Goal: Task Accomplishment & Management: Manage account settings

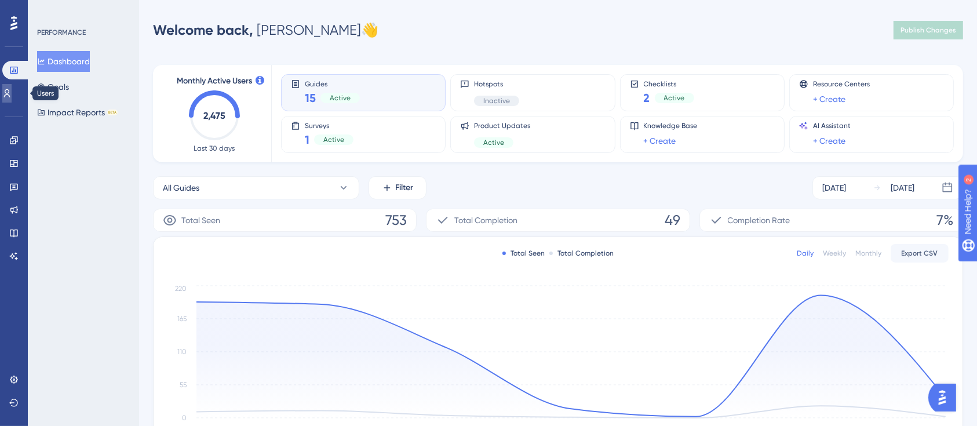
click at [12, 98] on link at bounding box center [6, 93] width 9 height 19
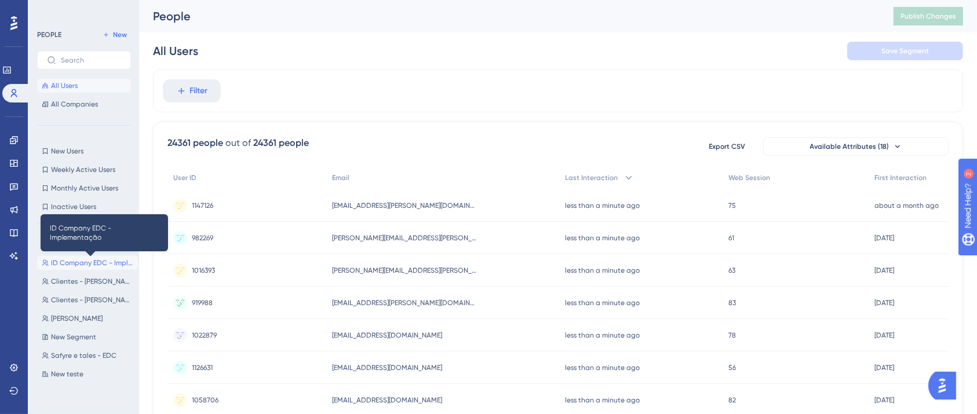
click at [81, 266] on span "ID Company EDC - Implementação" at bounding box center [92, 262] width 82 height 9
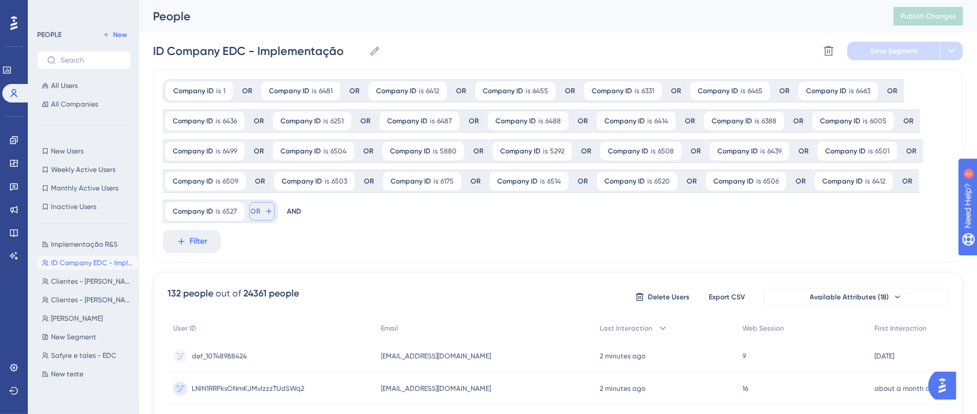
click at [264, 212] on icon at bounding box center [268, 211] width 9 height 9
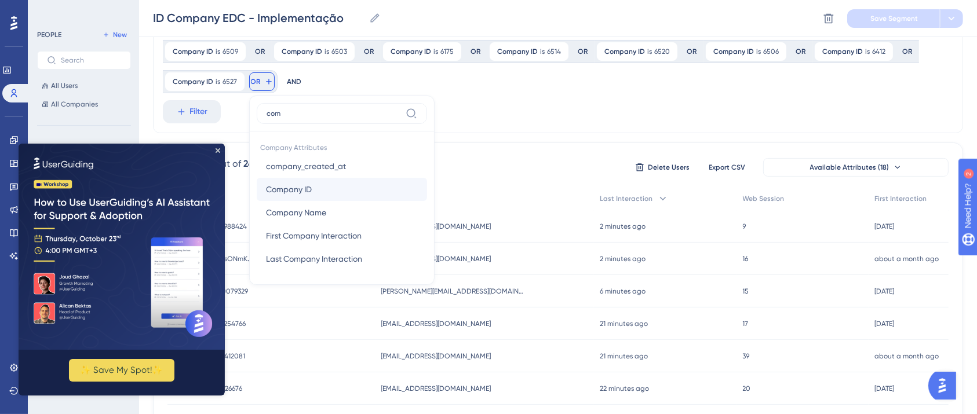
type input "com"
click at [320, 197] on button "Company ID Company ID" at bounding box center [342, 189] width 170 height 23
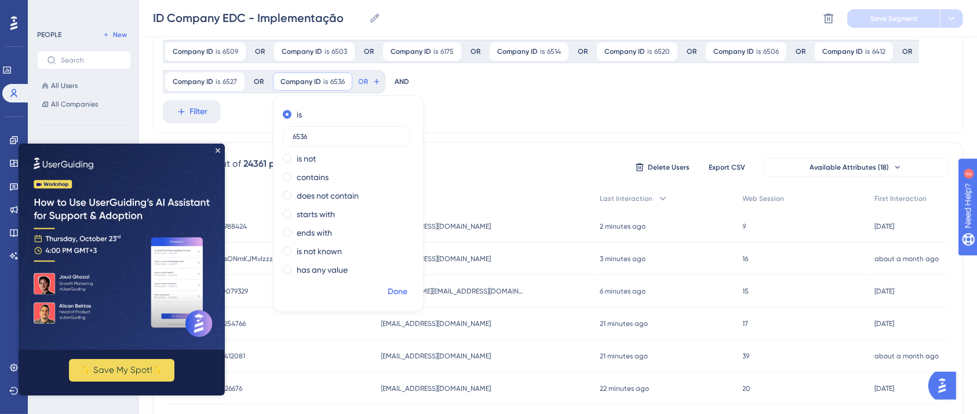
type input "6536"
click at [387, 291] on span "Done" at bounding box center [397, 292] width 20 height 14
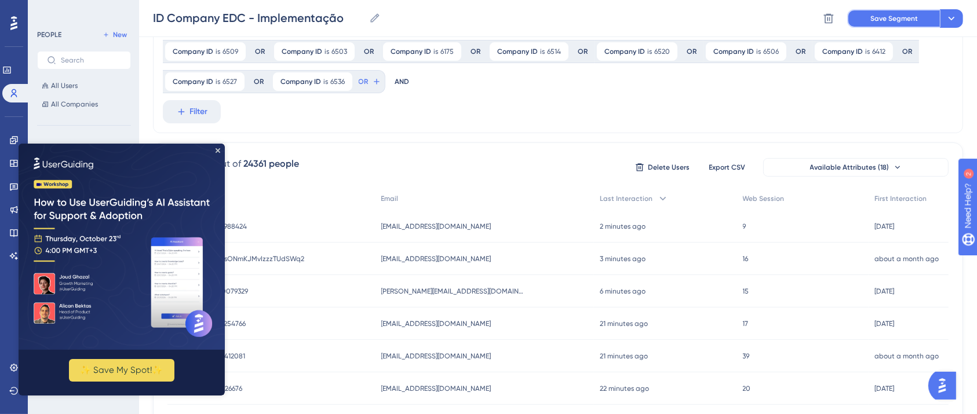
click at [880, 24] on button "Save Segment" at bounding box center [893, 18] width 93 height 19
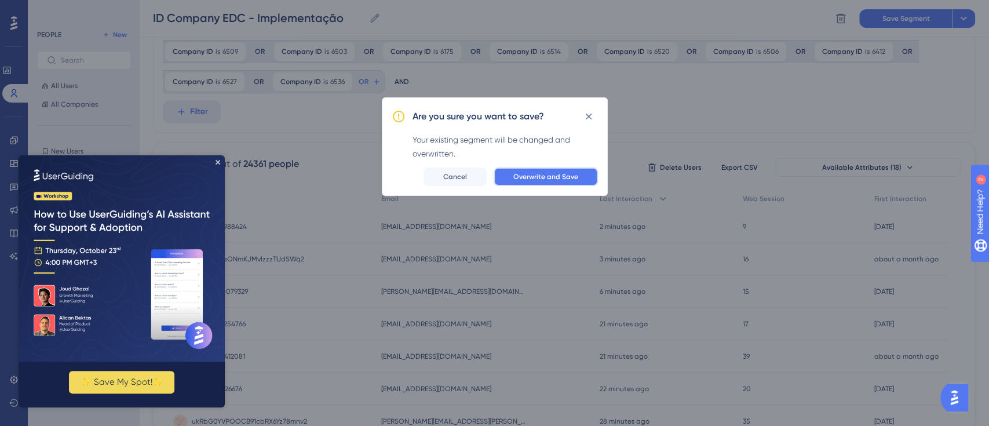
click at [522, 180] on span "Overwrite and Save" at bounding box center [545, 176] width 65 height 9
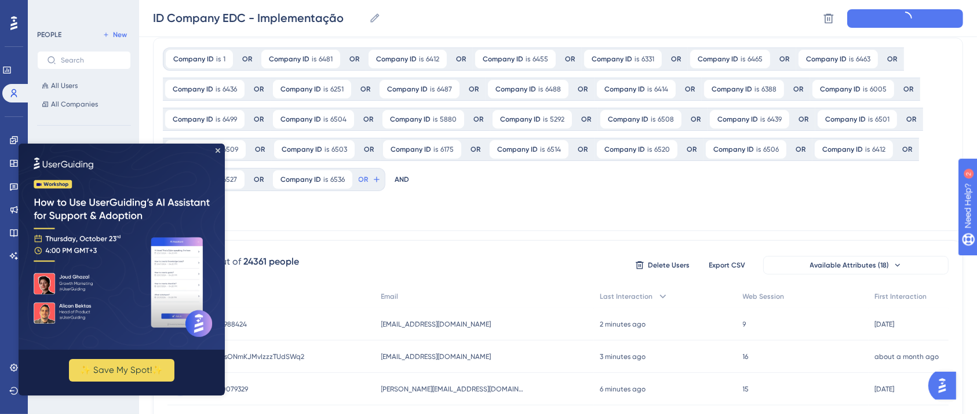
scroll to position [0, 0]
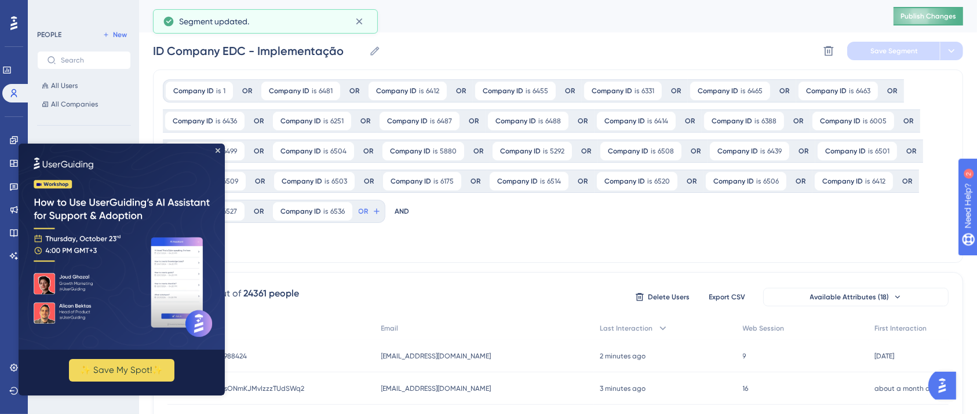
click at [927, 13] on span "Publish Changes" at bounding box center [928, 16] width 56 height 9
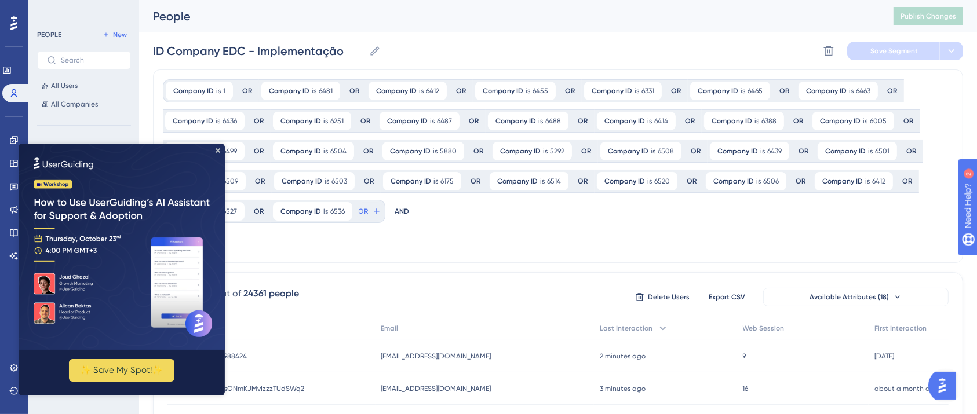
click at [220, 153] on img at bounding box center [122, 246] width 206 height 206
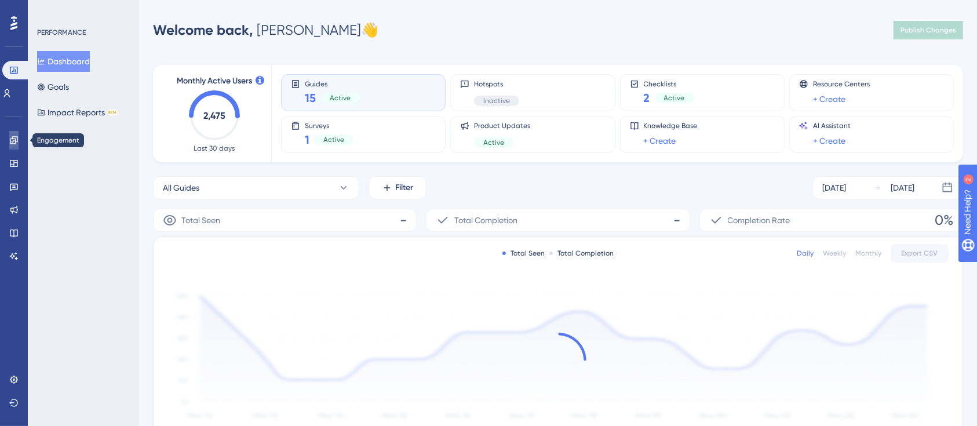
click at [14, 132] on link at bounding box center [13, 140] width 9 height 19
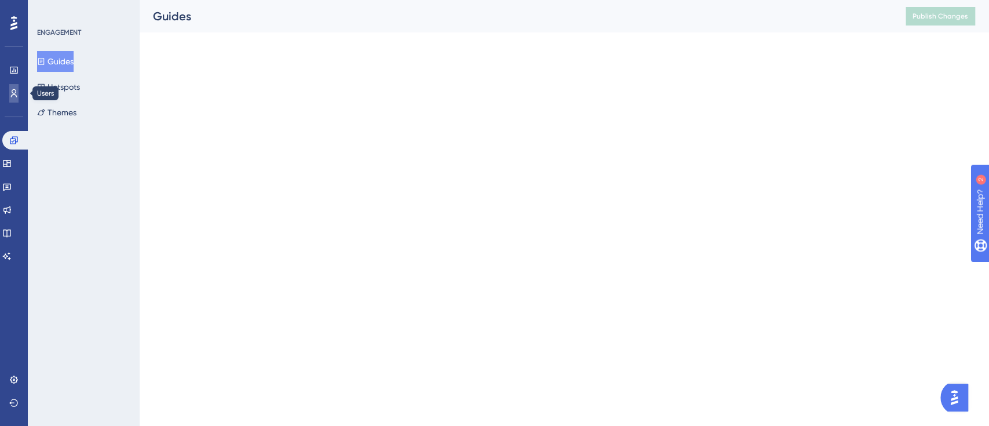
click at [19, 85] on link at bounding box center [13, 93] width 9 height 19
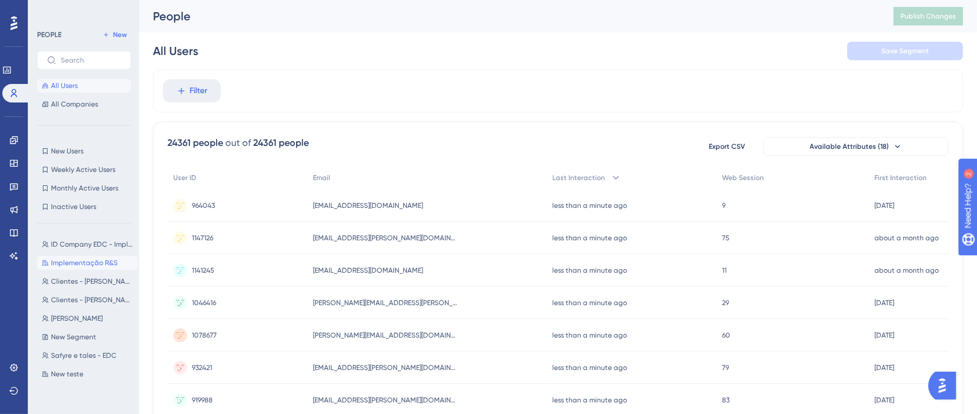
click at [82, 258] on span "Implementação R&S" at bounding box center [84, 262] width 67 height 9
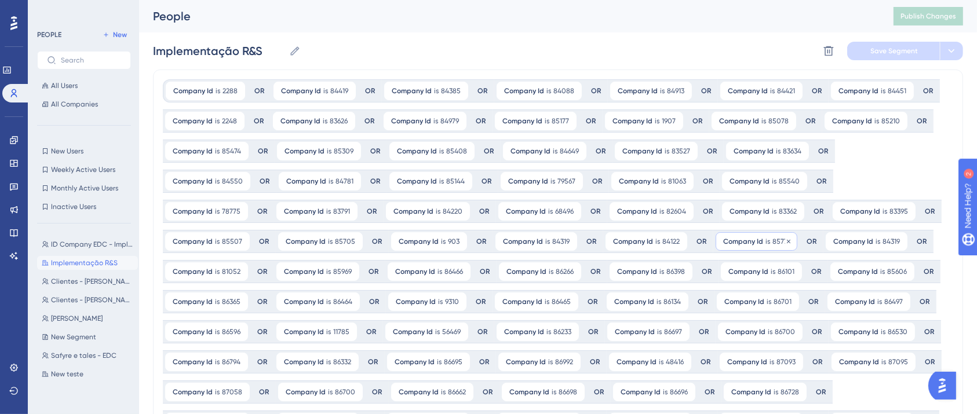
scroll to position [127, 0]
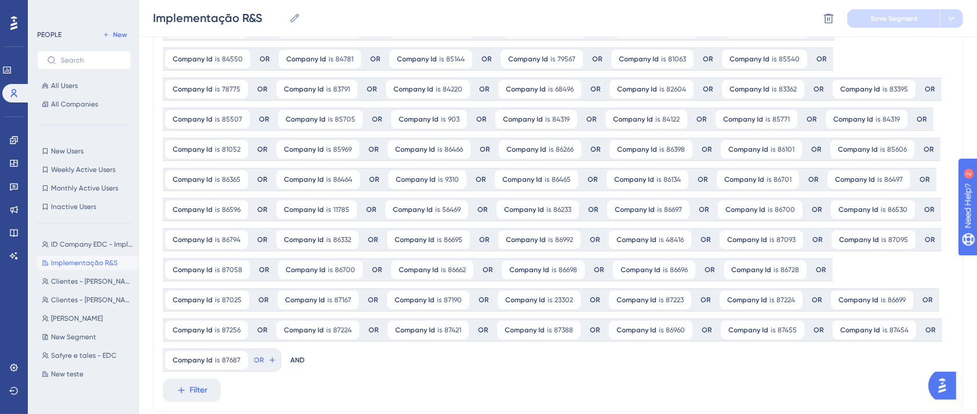
click at [751, 331] on div "Company Id is 2288 2288 Remove OR Company Id is 84419 84419 Remove OR Company I…" at bounding box center [553, 164] width 781 height 415
click at [305, 349] on div "AND" at bounding box center [297, 360] width 14 height 23
click at [264, 356] on span "OR" at bounding box center [259, 360] width 10 height 9
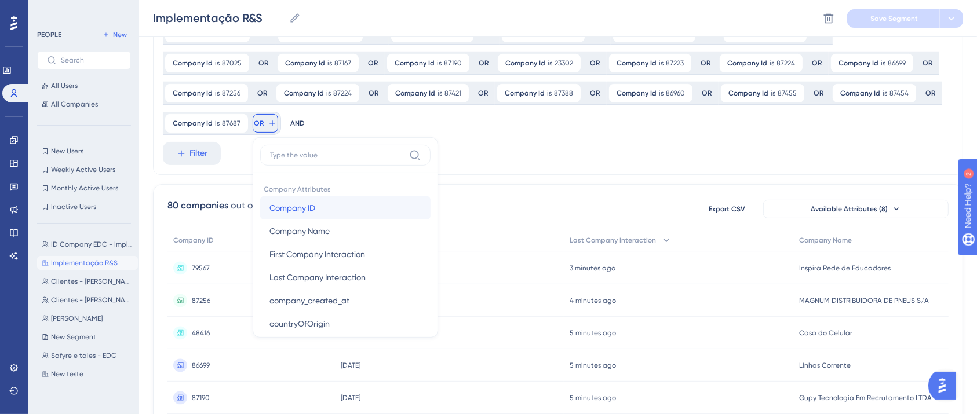
click at [315, 201] on span "Company ID" at bounding box center [292, 208] width 46 height 14
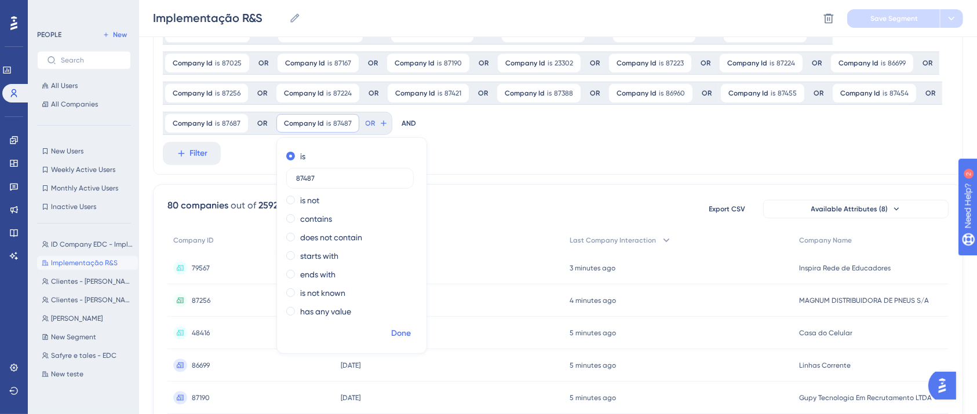
type input "87487"
click at [411, 327] on span "Done" at bounding box center [401, 334] width 20 height 14
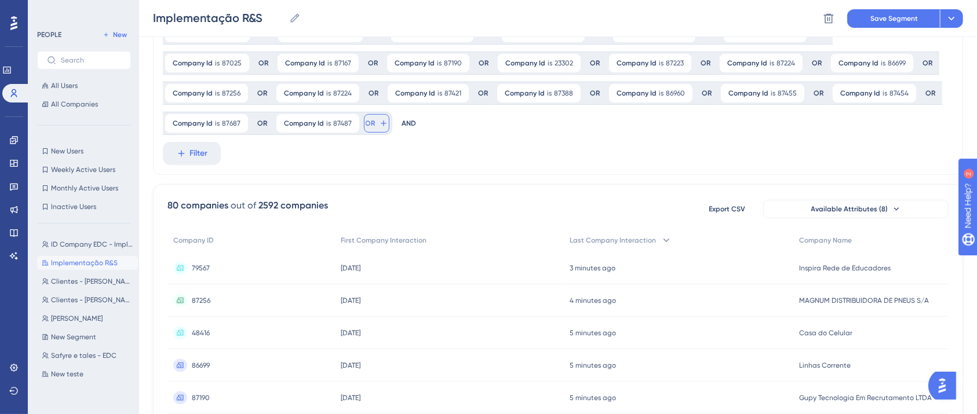
click at [375, 119] on span "OR" at bounding box center [370, 123] width 10 height 9
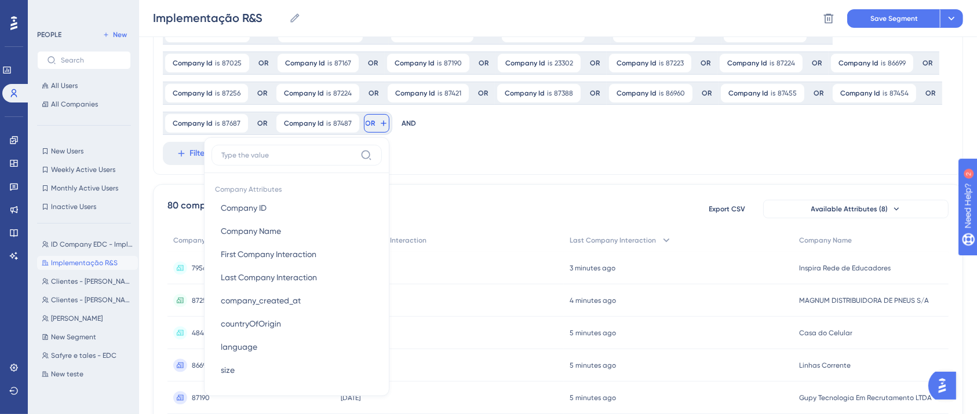
scroll to position [393, 0]
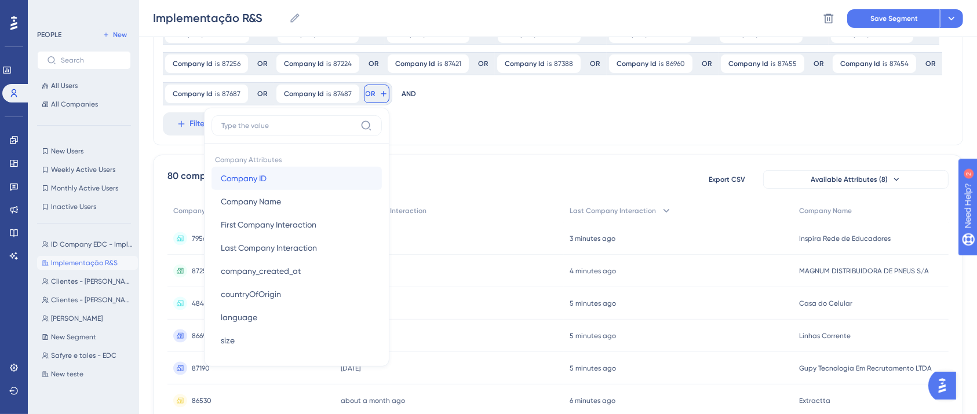
click at [382, 167] on button "Company ID Company ID" at bounding box center [296, 178] width 170 height 23
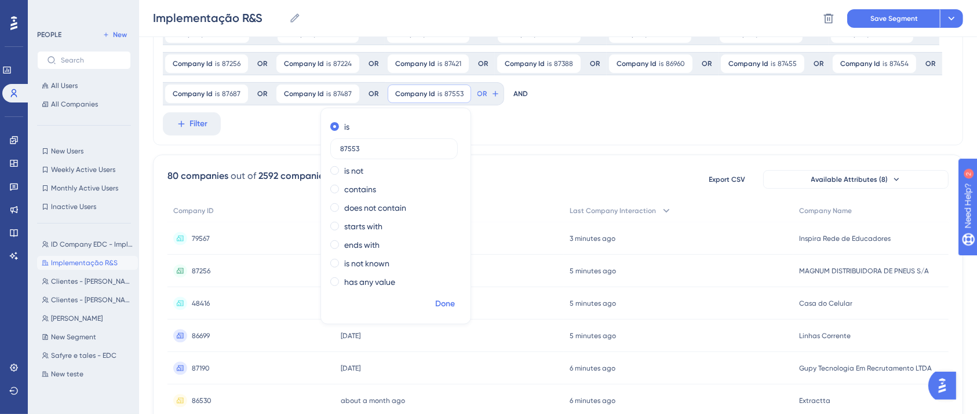
type input "87553"
click at [455, 297] on span "Done" at bounding box center [445, 304] width 20 height 14
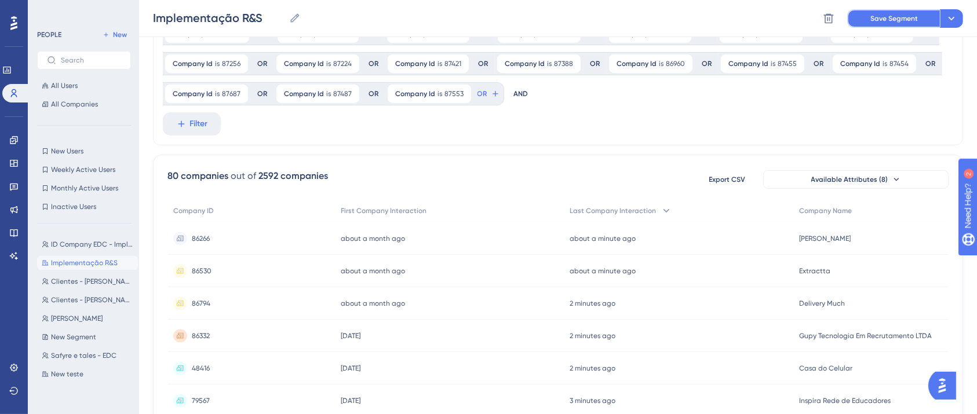
click at [891, 16] on span "Save Segment" at bounding box center [893, 18] width 47 height 9
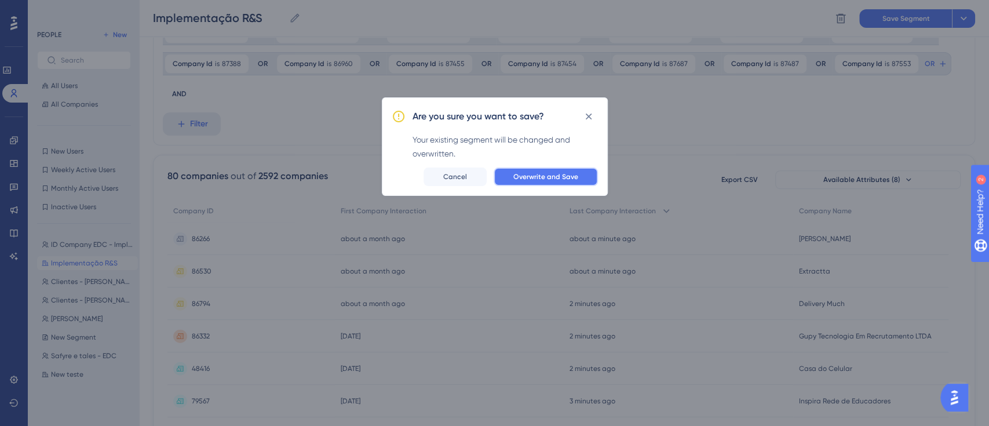
click at [564, 184] on button "Overwrite and Save" at bounding box center [545, 176] width 104 height 19
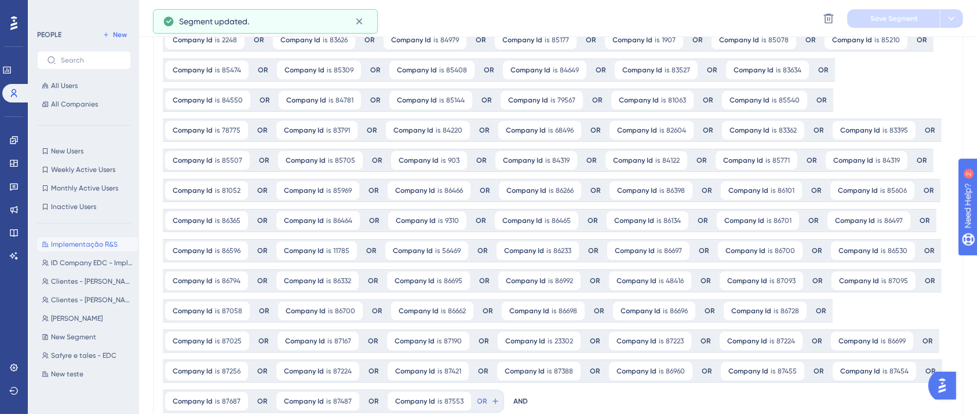
scroll to position [7, 0]
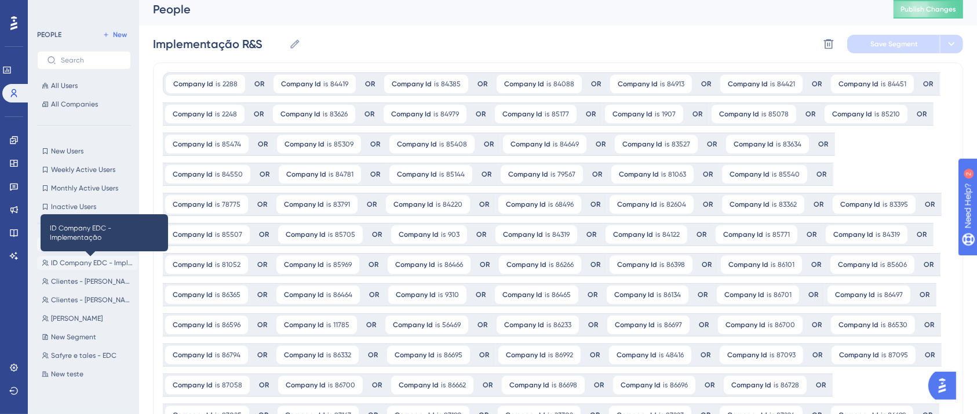
click at [93, 261] on span "ID Company EDC - Implementação" at bounding box center [92, 262] width 82 height 9
type input "ID Company EDC - Implementação"
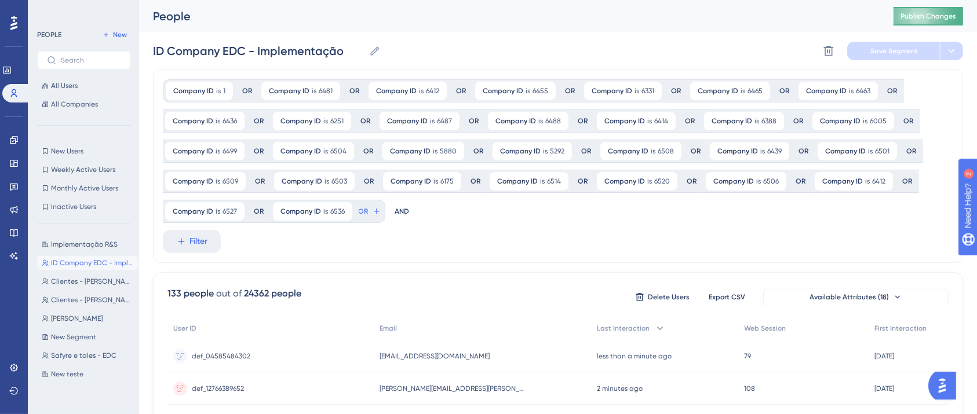
click at [941, 24] on button "Publish Changes" at bounding box center [928, 16] width 70 height 19
